Goal: Use online tool/utility: Utilize a website feature to perform a specific function

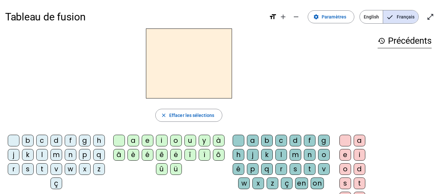
scroll to position [26, 0]
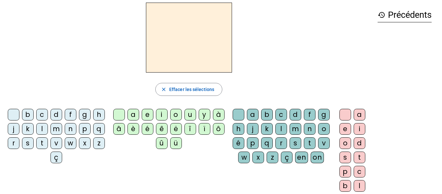
click at [76, 112] on div "f" at bounding box center [71, 115] width 12 height 12
click at [134, 130] on div "è" at bounding box center [134, 129] width 12 height 12
click at [151, 130] on div "é" at bounding box center [148, 129] width 12 height 12
click at [161, 130] on div "ê" at bounding box center [162, 129] width 12 height 12
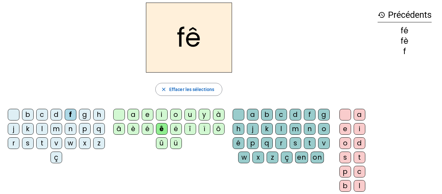
click at [304, 149] on div "t" at bounding box center [310, 143] width 12 height 12
click at [341, 127] on div "e" at bounding box center [346, 129] width 12 height 12
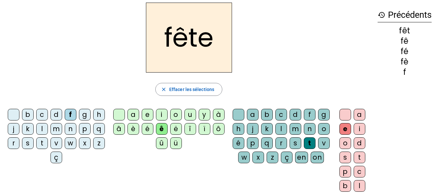
click at [48, 141] on div "t" at bounding box center [42, 143] width 12 height 12
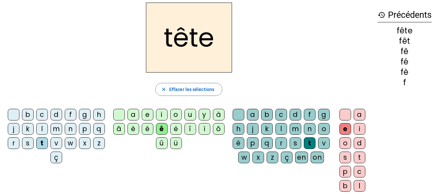
click at [34, 116] on div "b" at bounding box center [28, 115] width 12 height 12
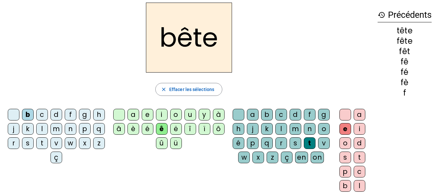
click at [190, 117] on div "u" at bounding box center [191, 115] width 12 height 12
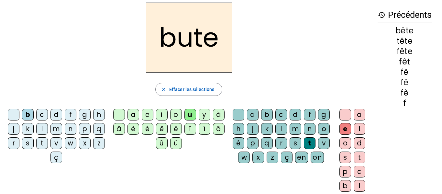
click at [290, 149] on div "s" at bounding box center [296, 143] width 12 height 12
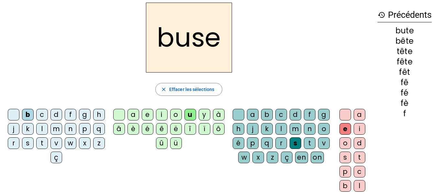
click at [160, 119] on div "i" at bounding box center [162, 115] width 12 height 12
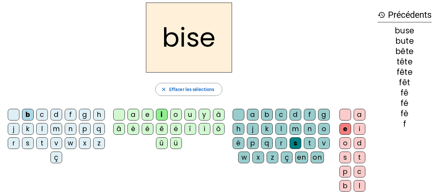
click at [134, 116] on div "a" at bounding box center [134, 115] width 12 height 12
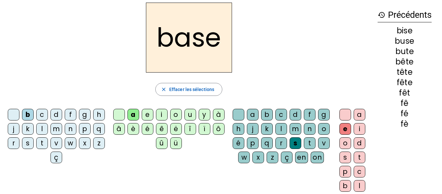
click at [19, 144] on div "r" at bounding box center [14, 143] width 12 height 12
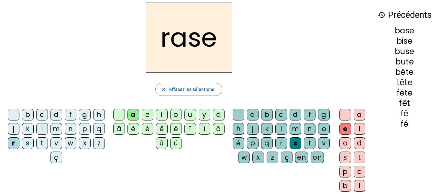
click at [318, 120] on div "g" at bounding box center [324, 115] width 12 height 12
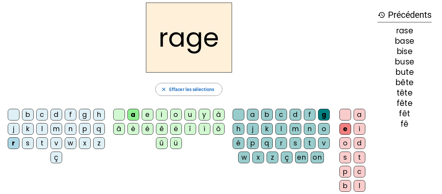
click at [79, 135] on div "p" at bounding box center [85, 129] width 12 height 12
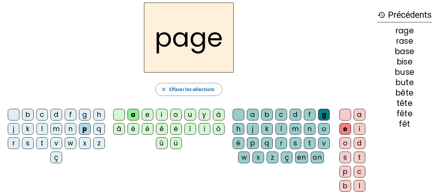
click at [318, 149] on div "v" at bounding box center [324, 143] width 12 height 12
